Goal: Task Accomplishment & Management: Use online tool/utility

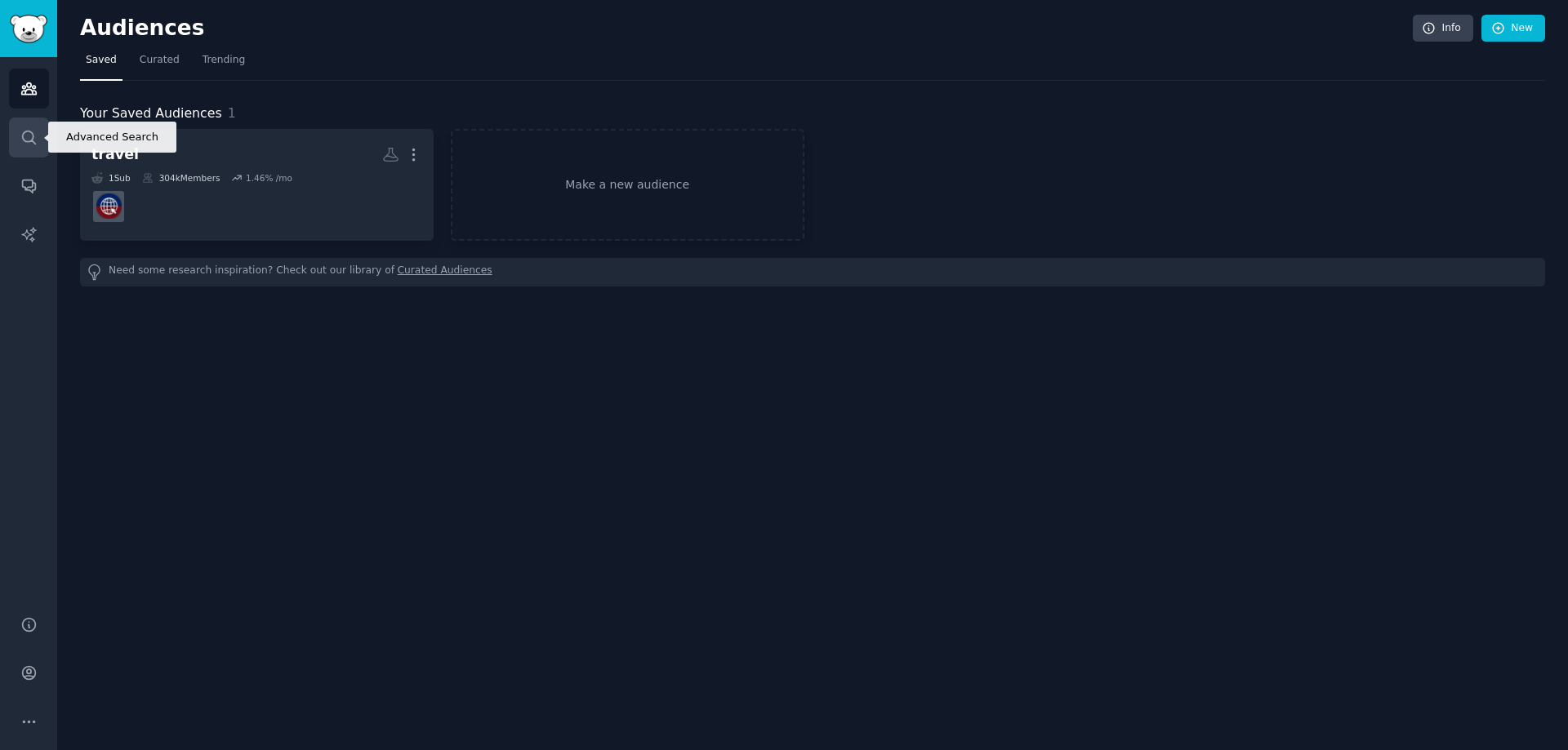
click at [21, 138] on icon "Sidebar" at bounding box center [29, 137] width 17 height 17
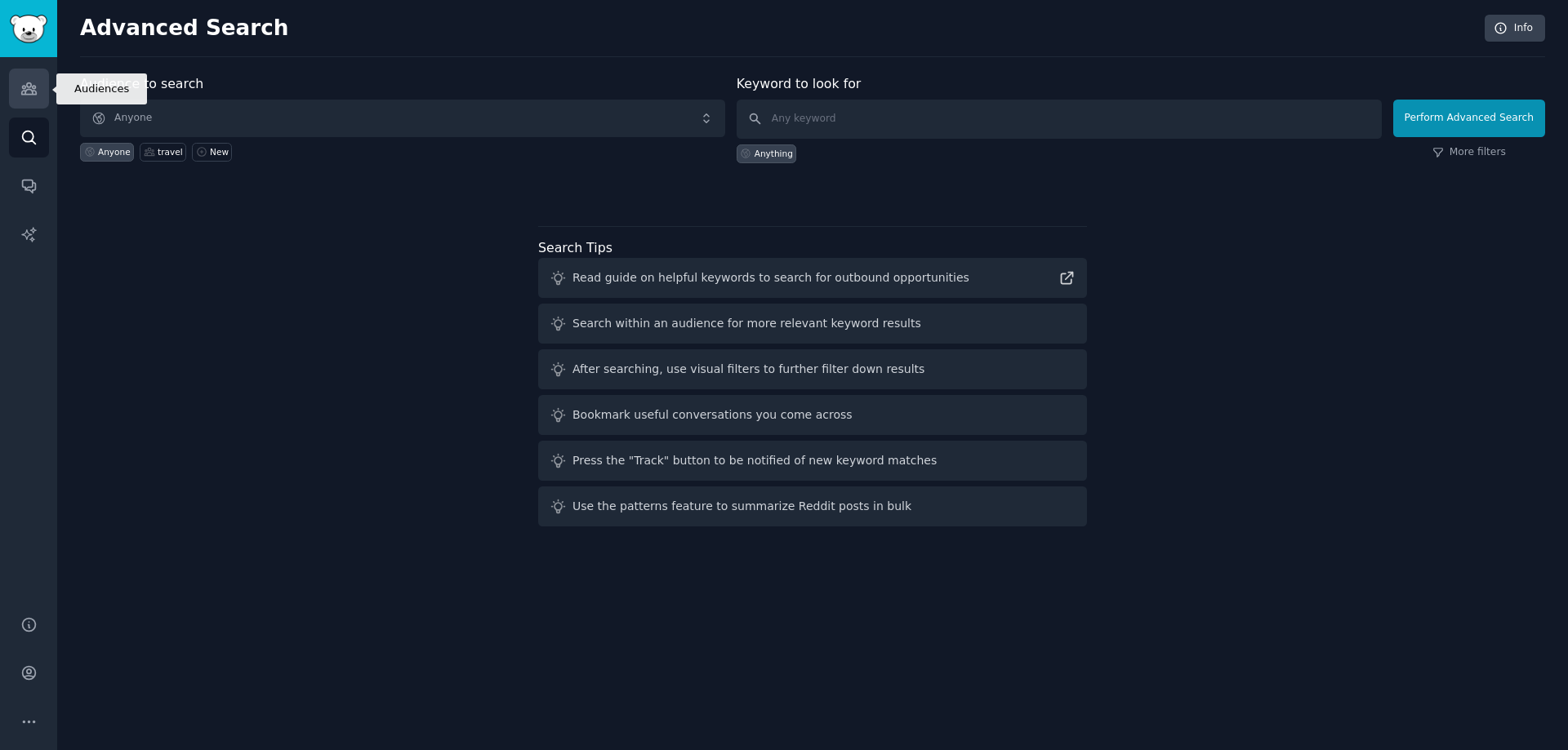
click at [31, 101] on link "Audiences" at bounding box center [29, 88] width 40 height 40
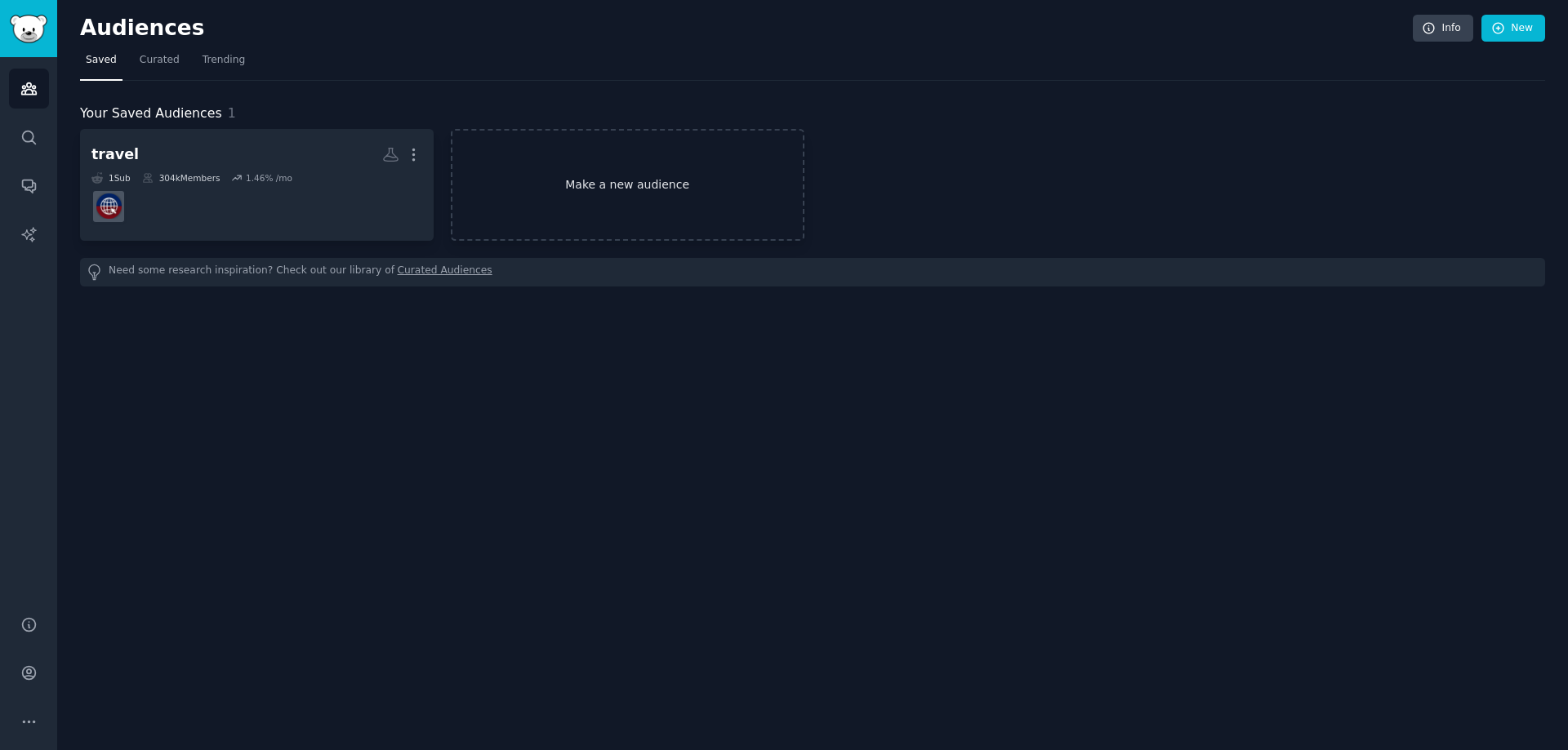
click at [592, 186] on link "Make a new audience" at bounding box center [628, 185] width 353 height 112
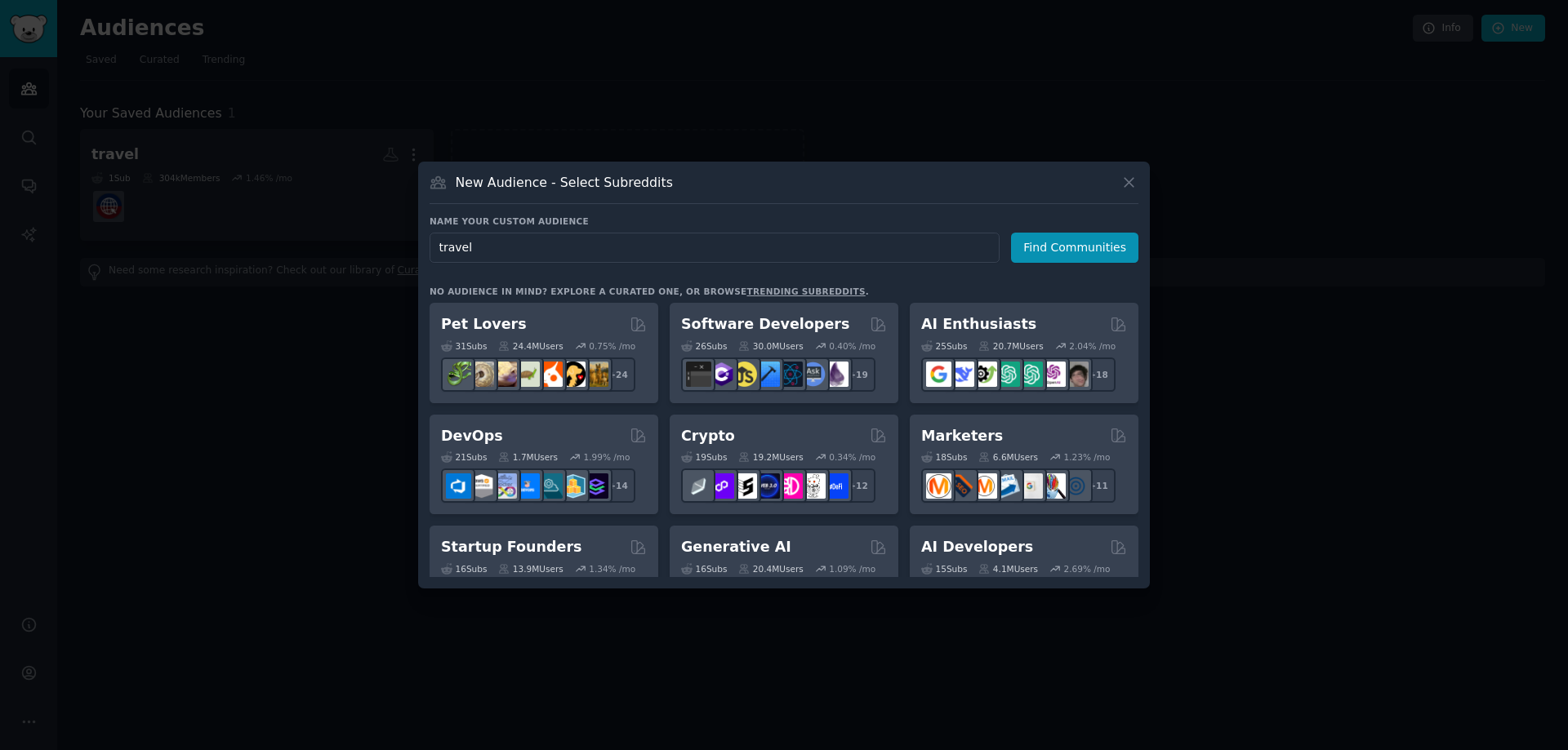
type input "travel"
click at [1052, 229] on div "Name your custom audience Audience Name travel Find Communities" at bounding box center [784, 239] width 709 height 47
click at [1050, 250] on button "Find Communities" at bounding box center [1074, 248] width 127 height 31
